Goal: Transaction & Acquisition: Purchase product/service

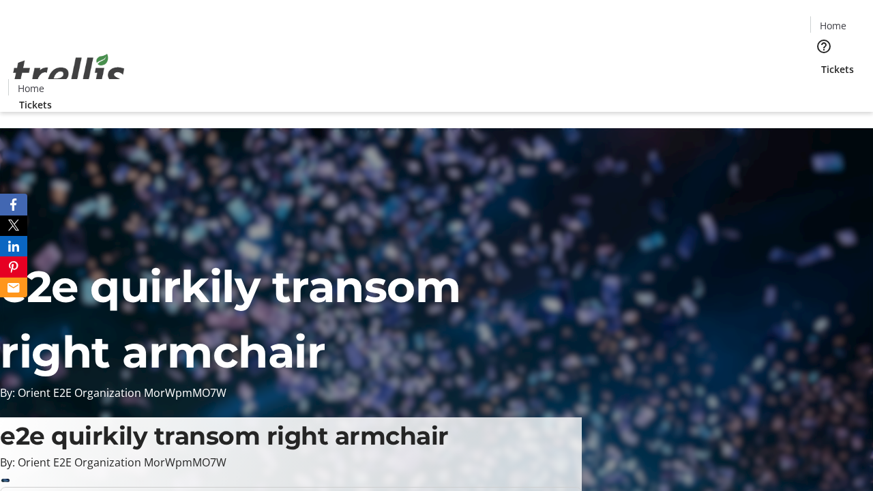
click at [822, 62] on span "Tickets" at bounding box center [838, 69] width 33 height 14
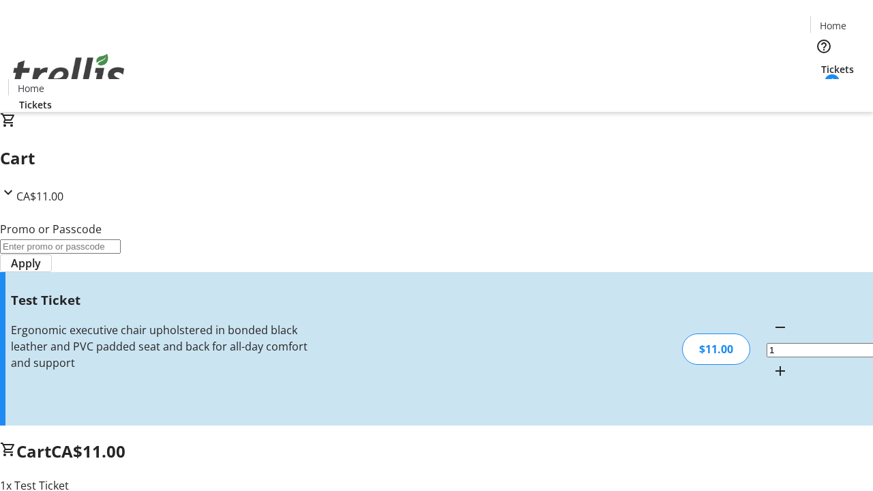
type input "UNLOCK"
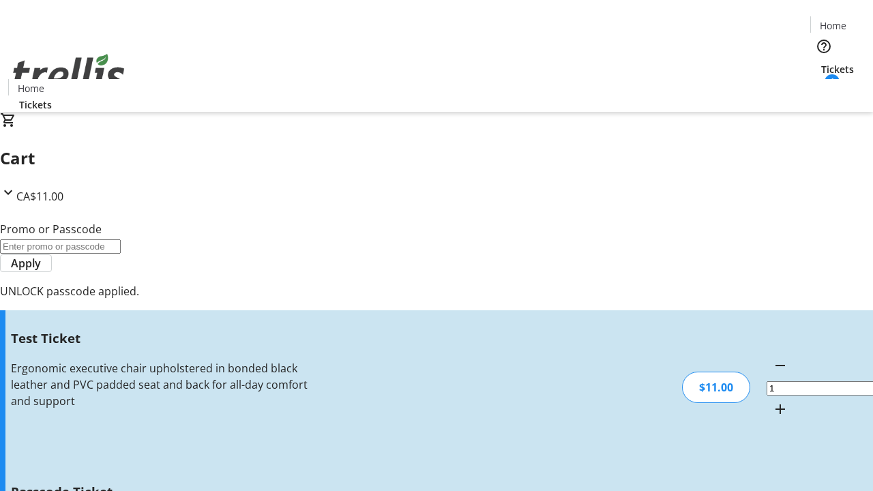
type input "5"
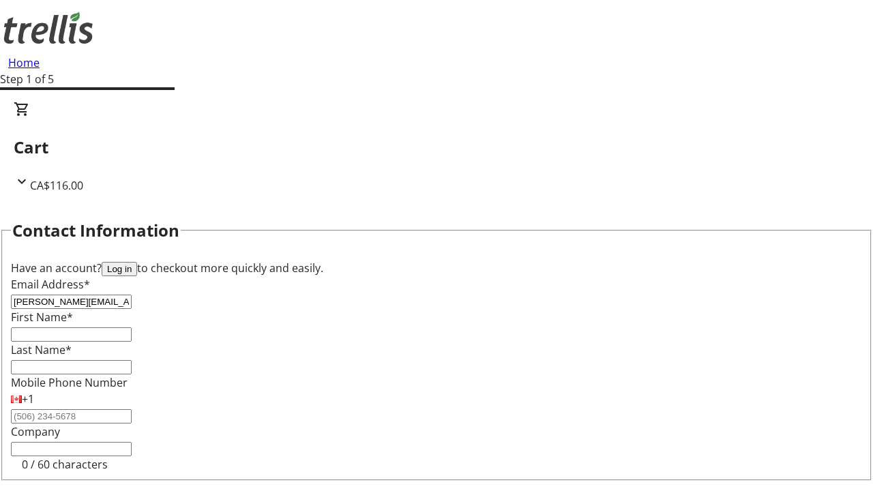
type input "[PERSON_NAME][EMAIL_ADDRESS][DOMAIN_NAME]"
type input "[PERSON_NAME]"
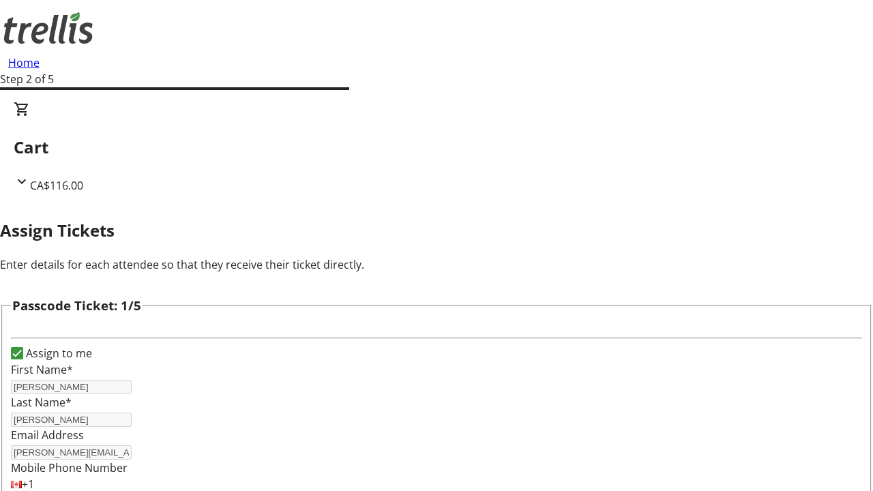
type input "[PERSON_NAME]"
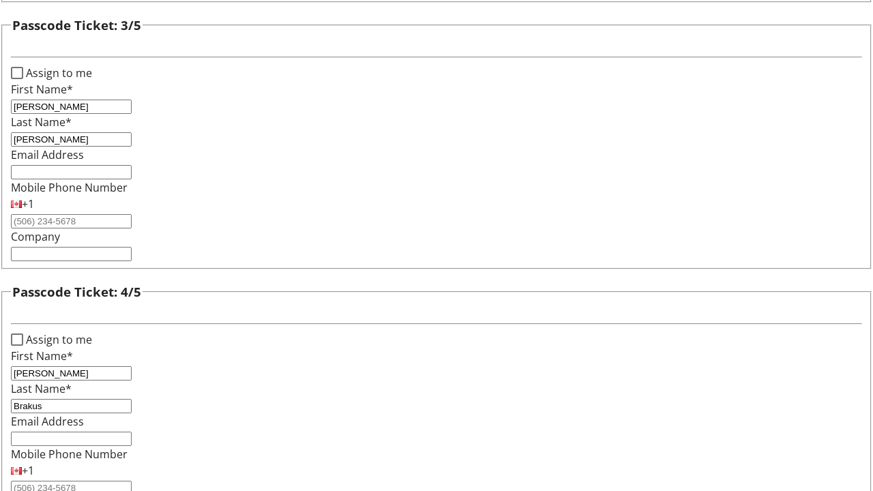
type input "Brakus"
checkbox input "true"
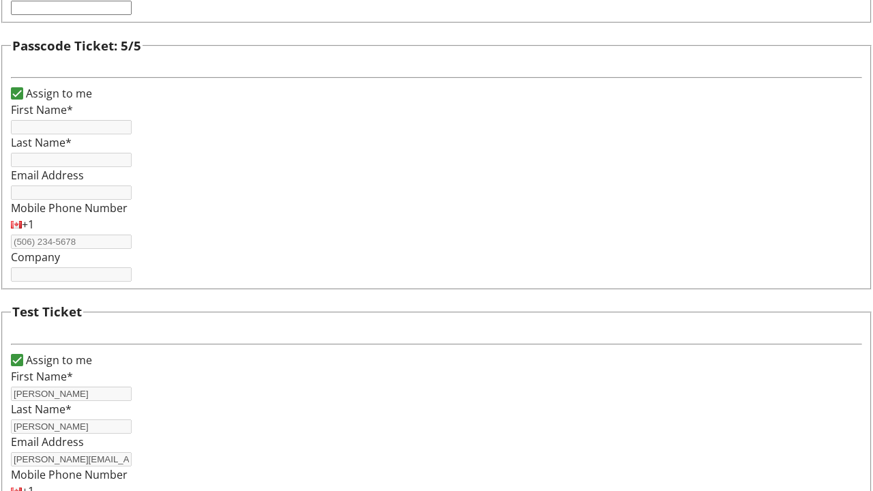
type input "[PERSON_NAME]"
type input "[PERSON_NAME][EMAIL_ADDRESS][DOMAIN_NAME]"
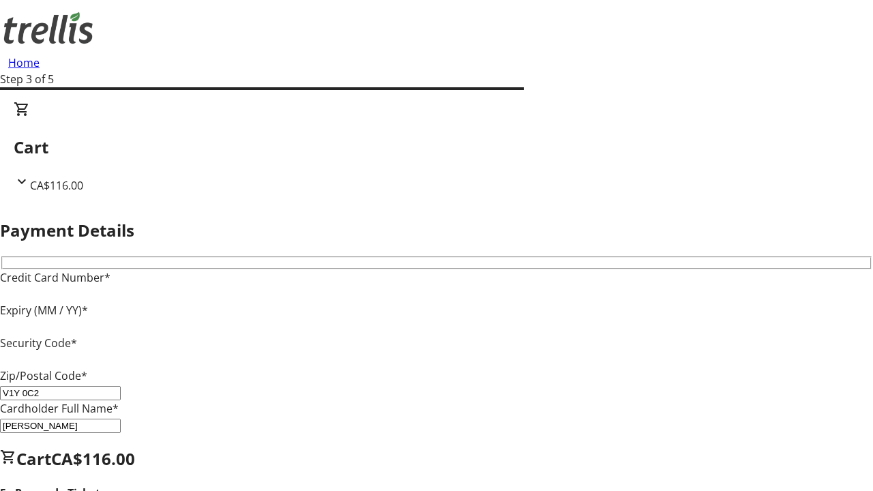
type input "V1Y 0C2"
